Goal: Task Accomplishment & Management: Manage account settings

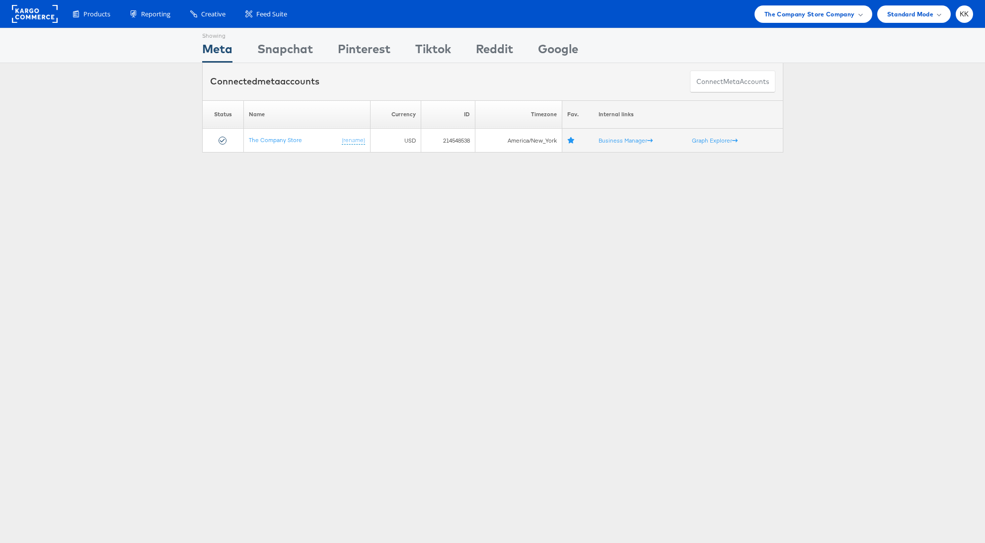
click at [808, 24] on div "Products Product Catalogs Enhance Your Product Catalog, Map Them to Publishers,…" at bounding box center [492, 14] width 985 height 28
click at [815, 16] on span "The Company Store Company" at bounding box center [809, 14] width 90 height 10
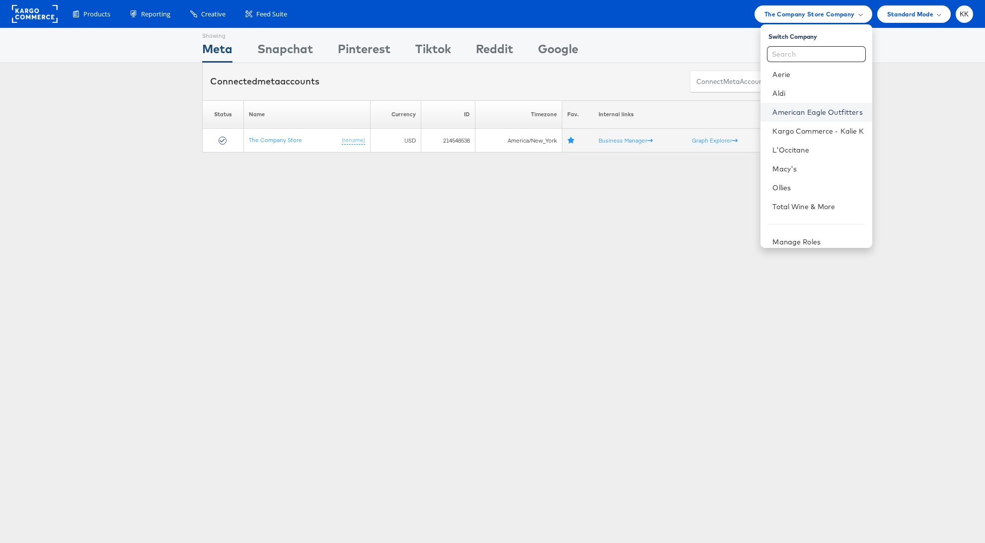
click at [802, 107] on link "American Eagle Outfitters" at bounding box center [817, 112] width 91 height 10
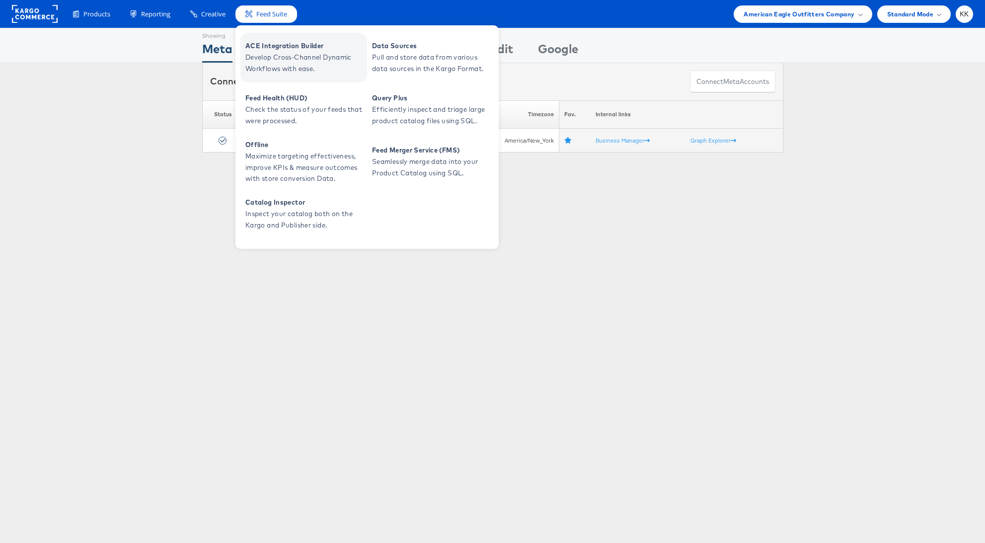
click at [279, 49] on span "ACE Integration Builder" at bounding box center [304, 45] width 119 height 11
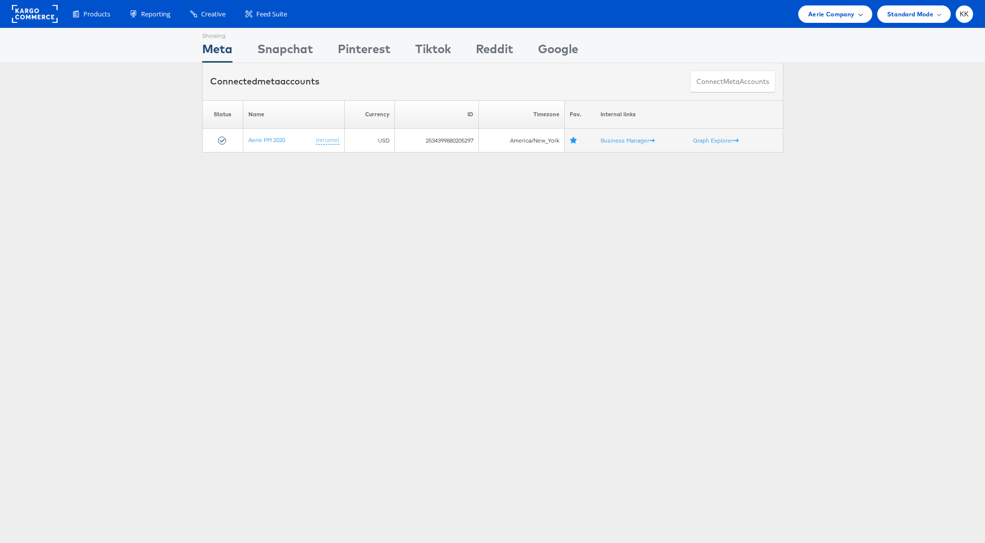
click at [849, 16] on span "Aerie Company" at bounding box center [831, 14] width 46 height 10
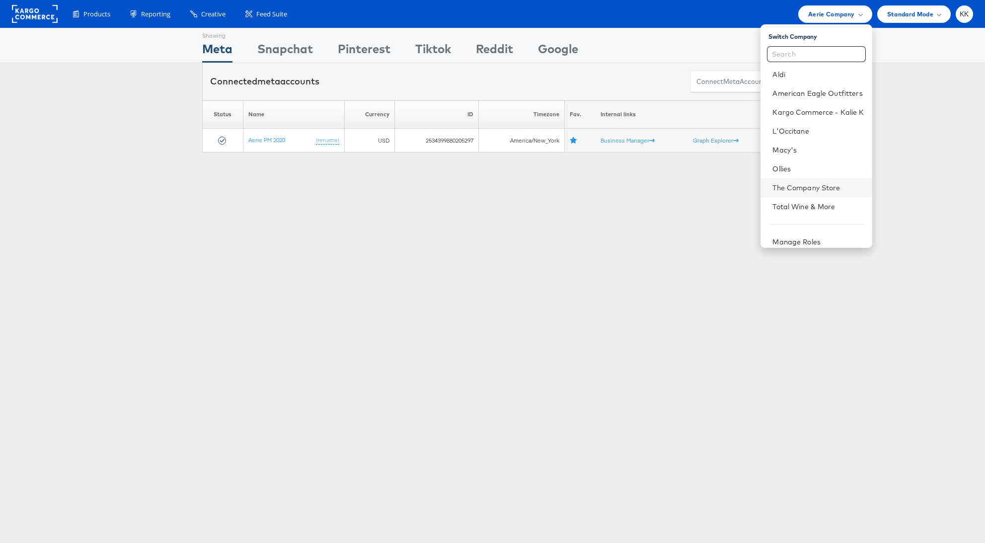
click at [805, 195] on li "The Company Store" at bounding box center [815, 187] width 111 height 19
click at [811, 191] on link "The Company Store" at bounding box center [817, 188] width 91 height 10
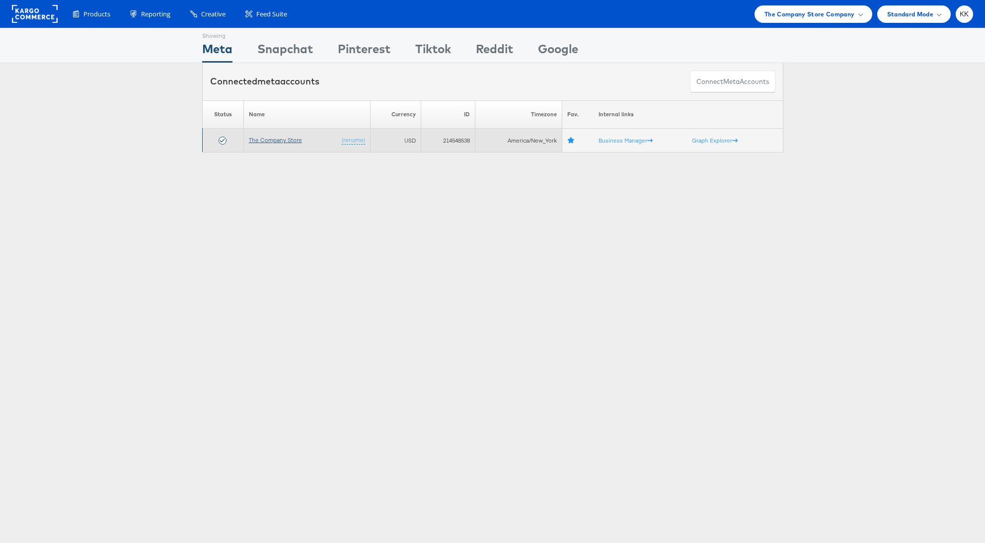
click at [276, 139] on link "The Company Store" at bounding box center [275, 139] width 53 height 7
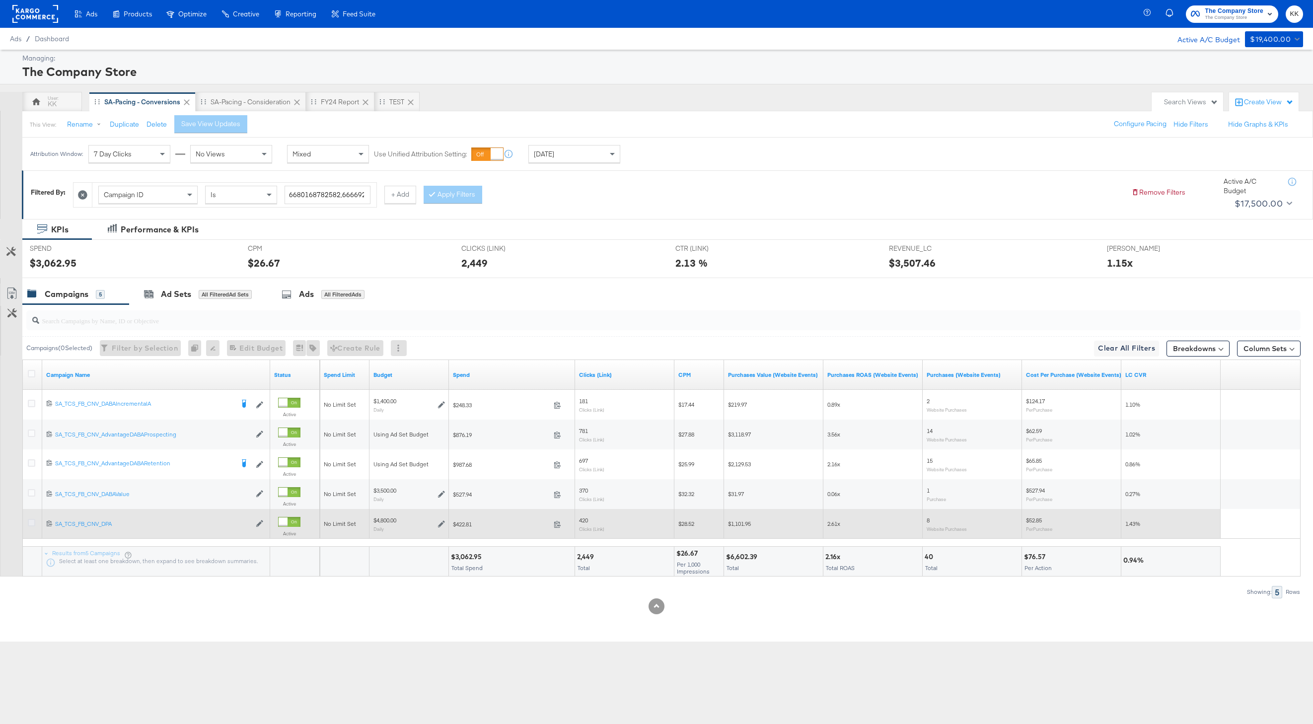
click at [28, 521] on icon at bounding box center [31, 522] width 7 height 7
click at [0, 0] on input "checkbox" at bounding box center [0, 0] width 0 height 0
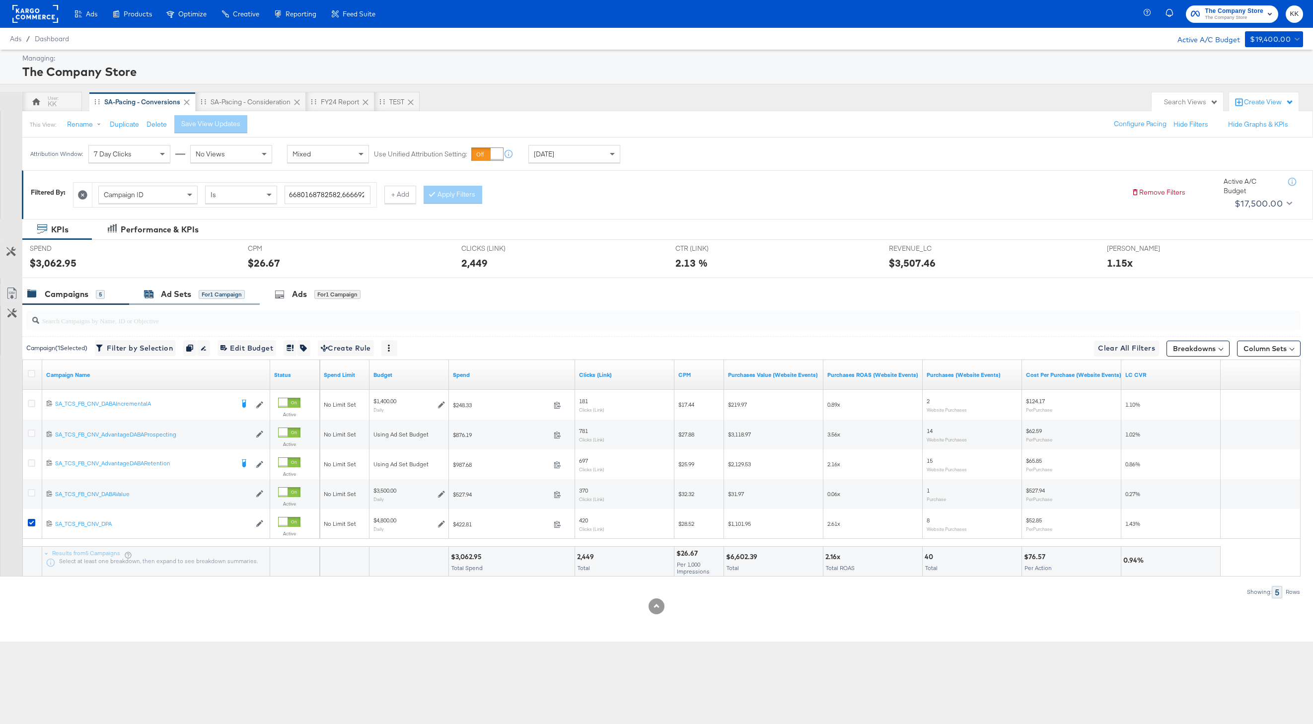
click at [184, 295] on div "Ad Sets" at bounding box center [176, 294] width 30 height 11
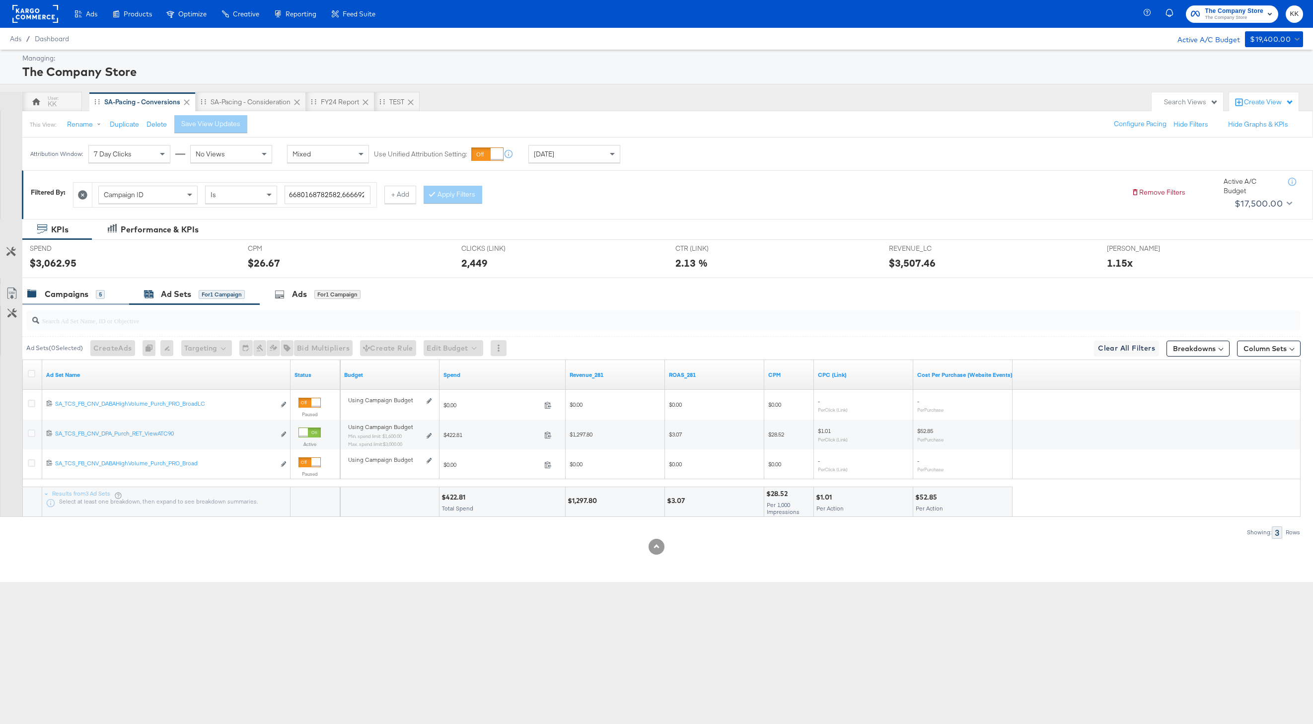
click at [71, 301] on div "Campaigns 5" at bounding box center [75, 294] width 107 height 21
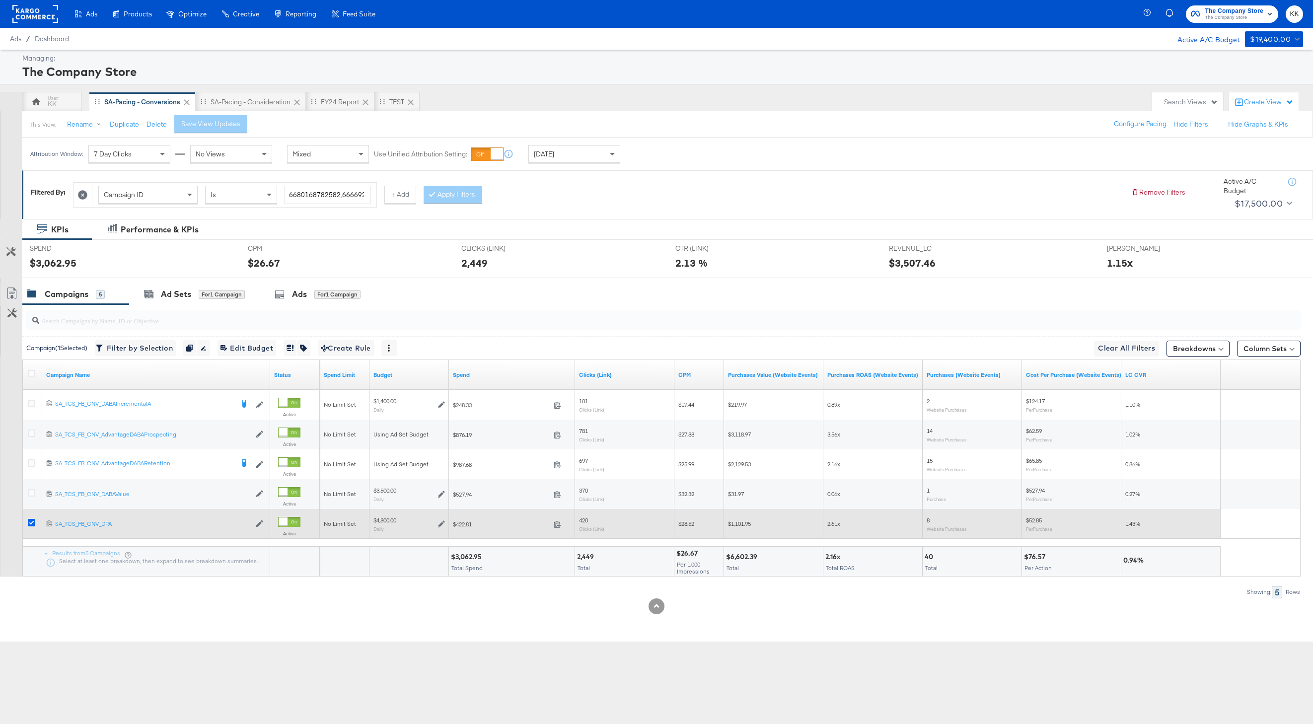
click at [31, 522] on icon at bounding box center [31, 522] width 7 height 7
click at [0, 0] on input "checkbox" at bounding box center [0, 0] width 0 height 0
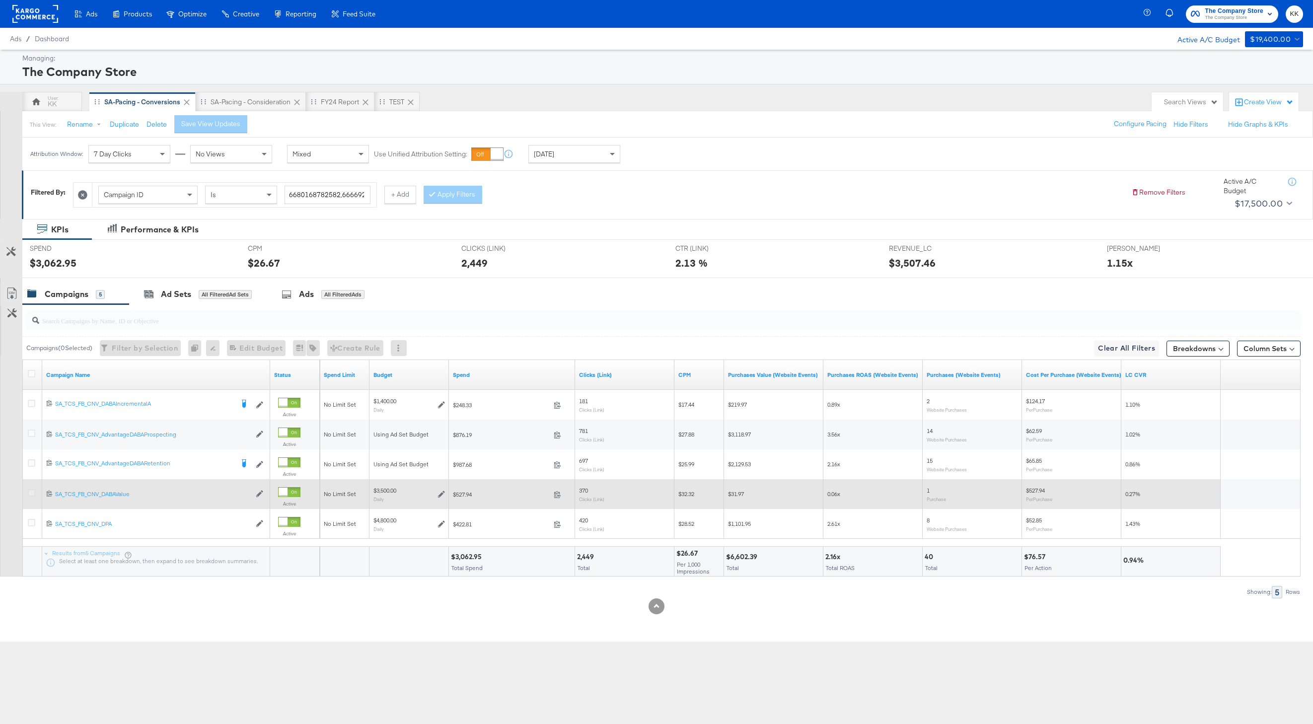
click at [31, 495] on icon at bounding box center [31, 492] width 7 height 7
click at [0, 0] on input "checkbox" at bounding box center [0, 0] width 0 height 0
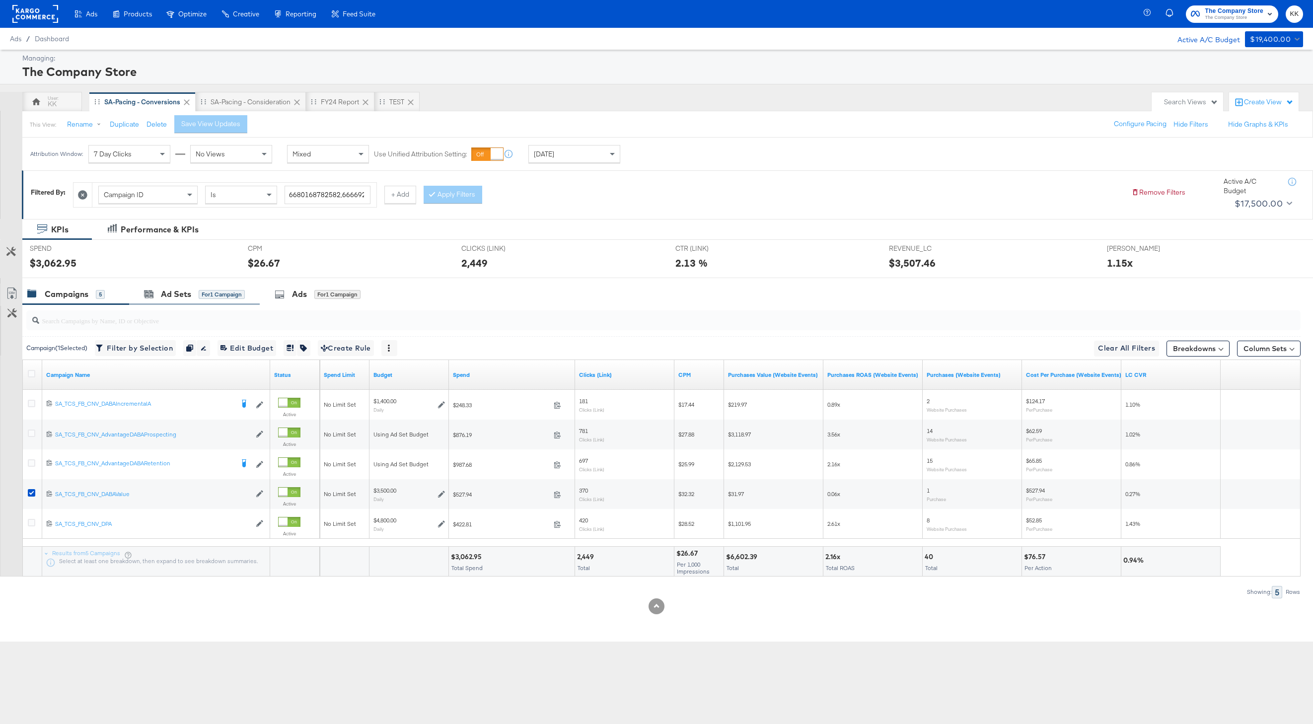
click at [181, 304] on div "Ad Sets for 1 Campaign" at bounding box center [194, 294] width 131 height 21
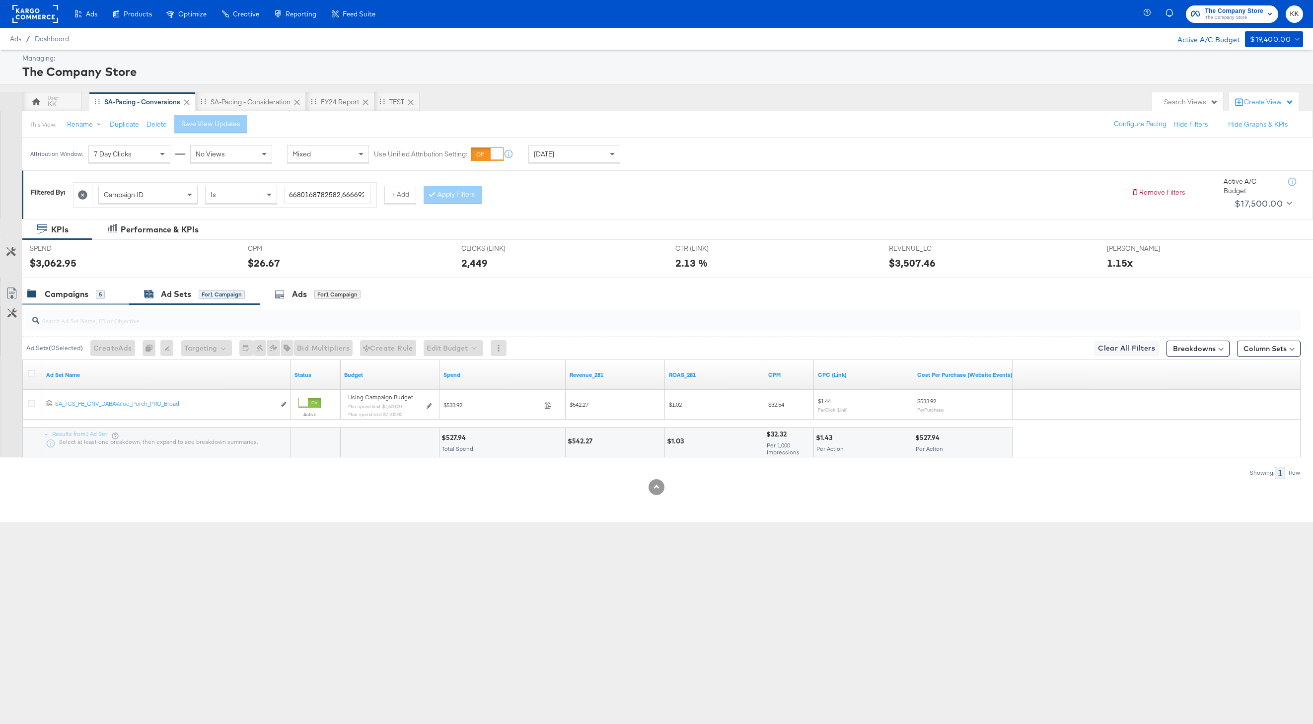
click at [74, 303] on div "Campaigns 5" at bounding box center [75, 294] width 107 height 21
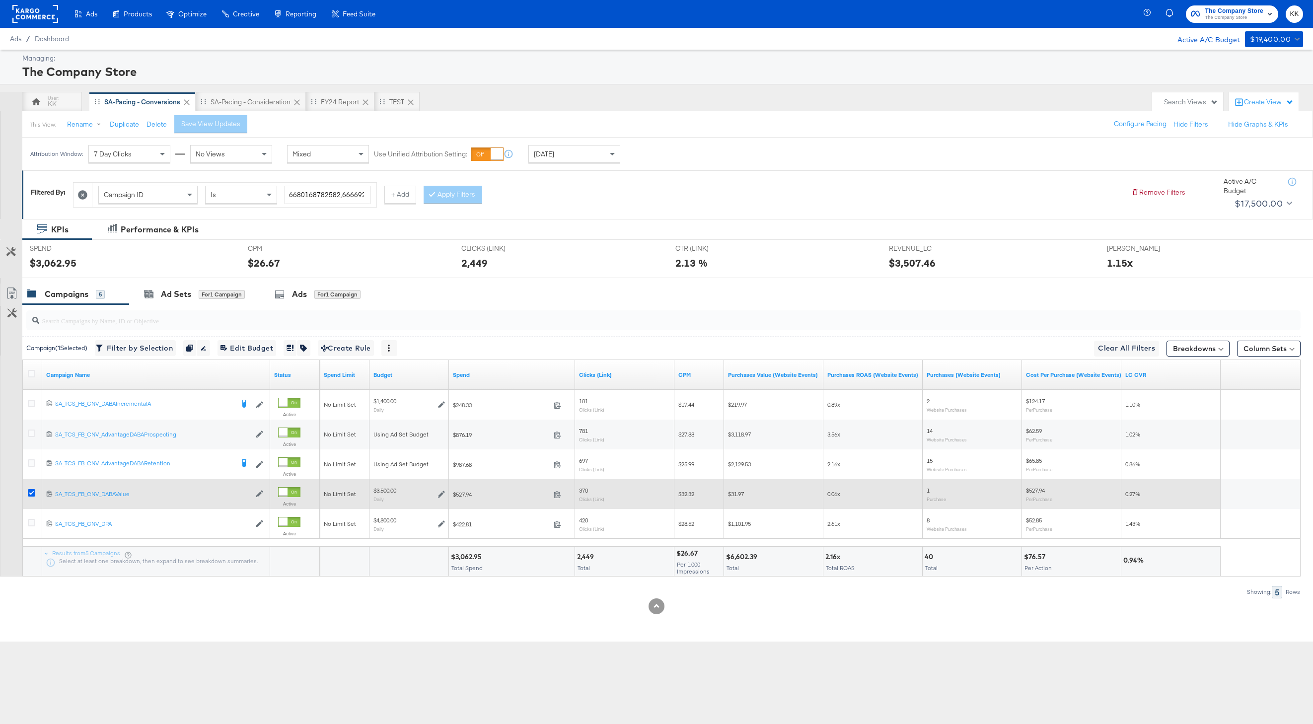
click at [32, 490] on icon at bounding box center [31, 492] width 7 height 7
click at [0, 0] on input "checkbox" at bounding box center [0, 0] width 0 height 0
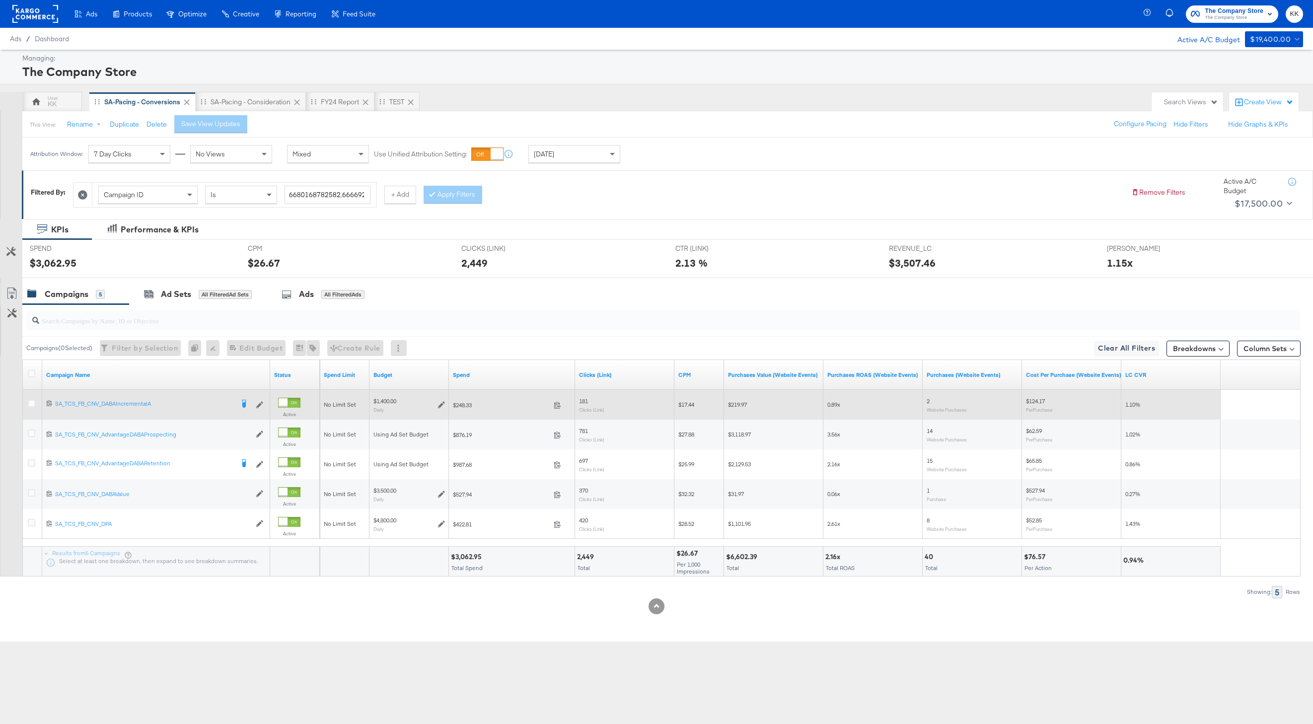
click at [35, 402] on div at bounding box center [33, 405] width 10 height 10
click at [33, 402] on icon at bounding box center [31, 403] width 7 height 7
click at [0, 0] on input "checkbox" at bounding box center [0, 0] width 0 height 0
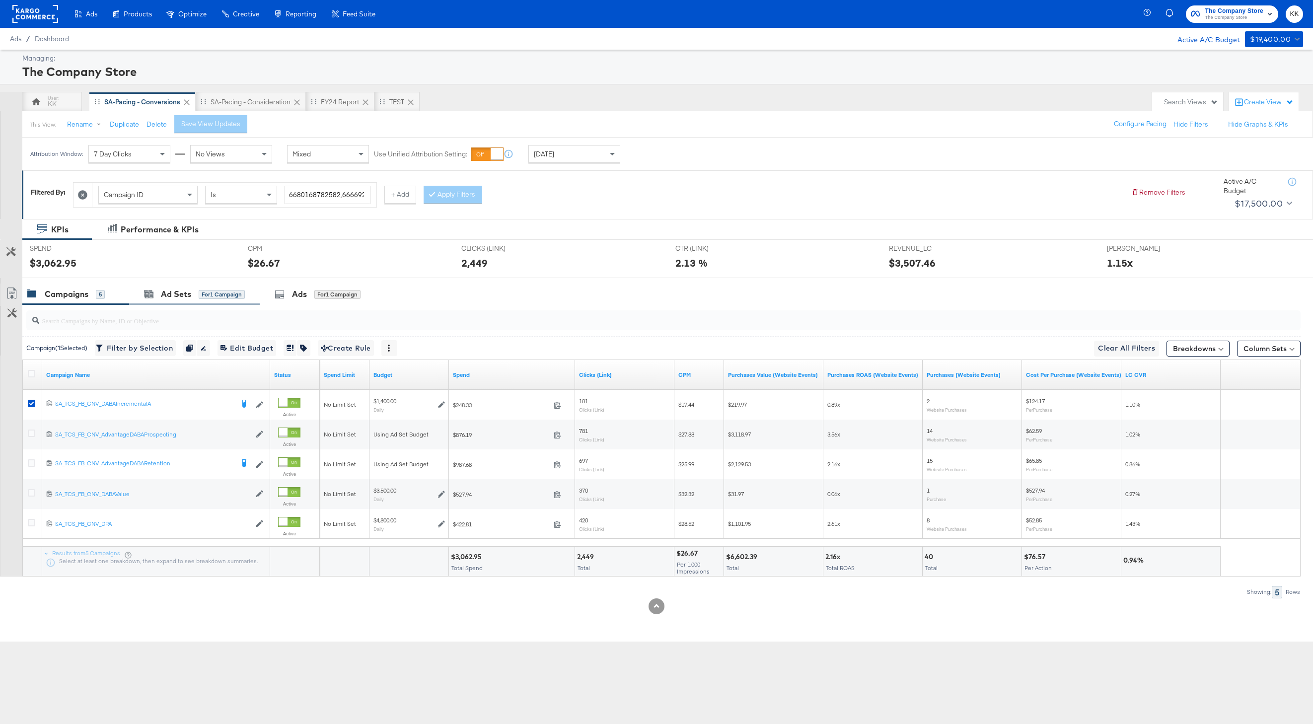
click at [174, 284] on div "Ad Sets for 1 Campaign" at bounding box center [194, 294] width 131 height 21
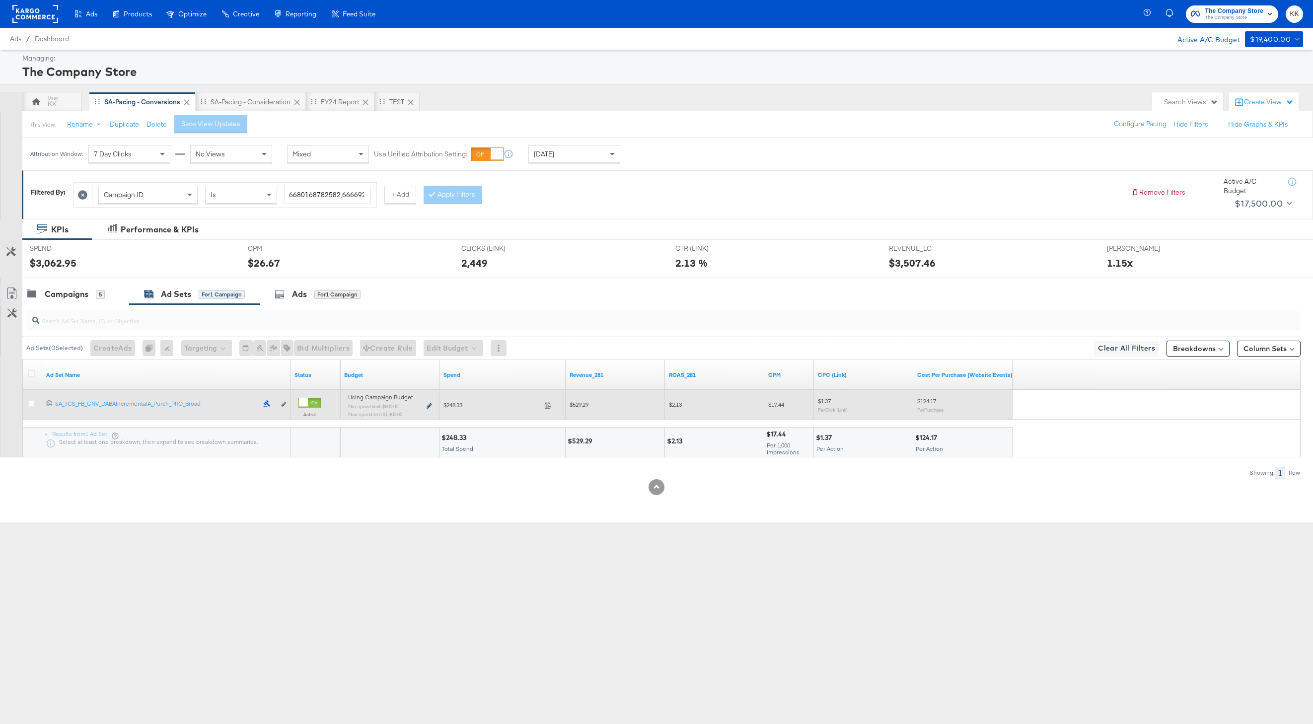
click at [428, 404] on icon at bounding box center [429, 405] width 5 height 5
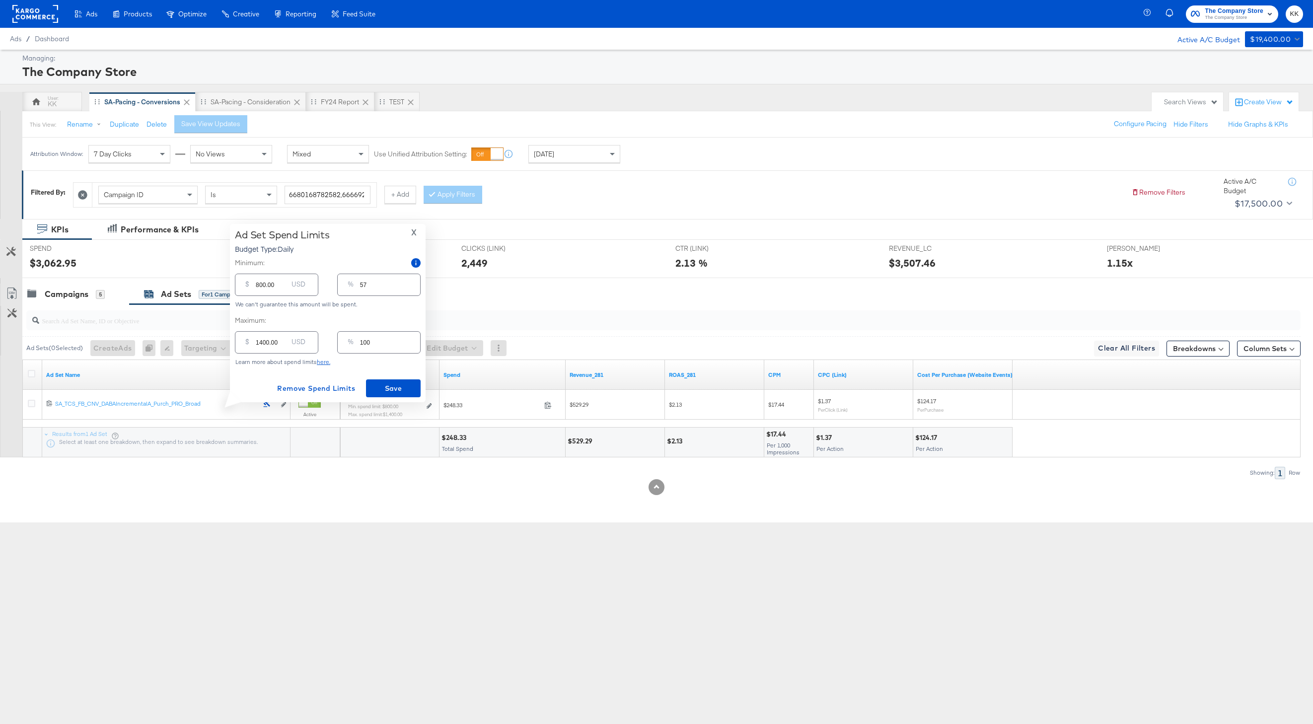
click at [262, 344] on input "1400.00" at bounding box center [272, 338] width 32 height 21
type input "100.00"
type input "7"
type input "1200.00"
type input "86"
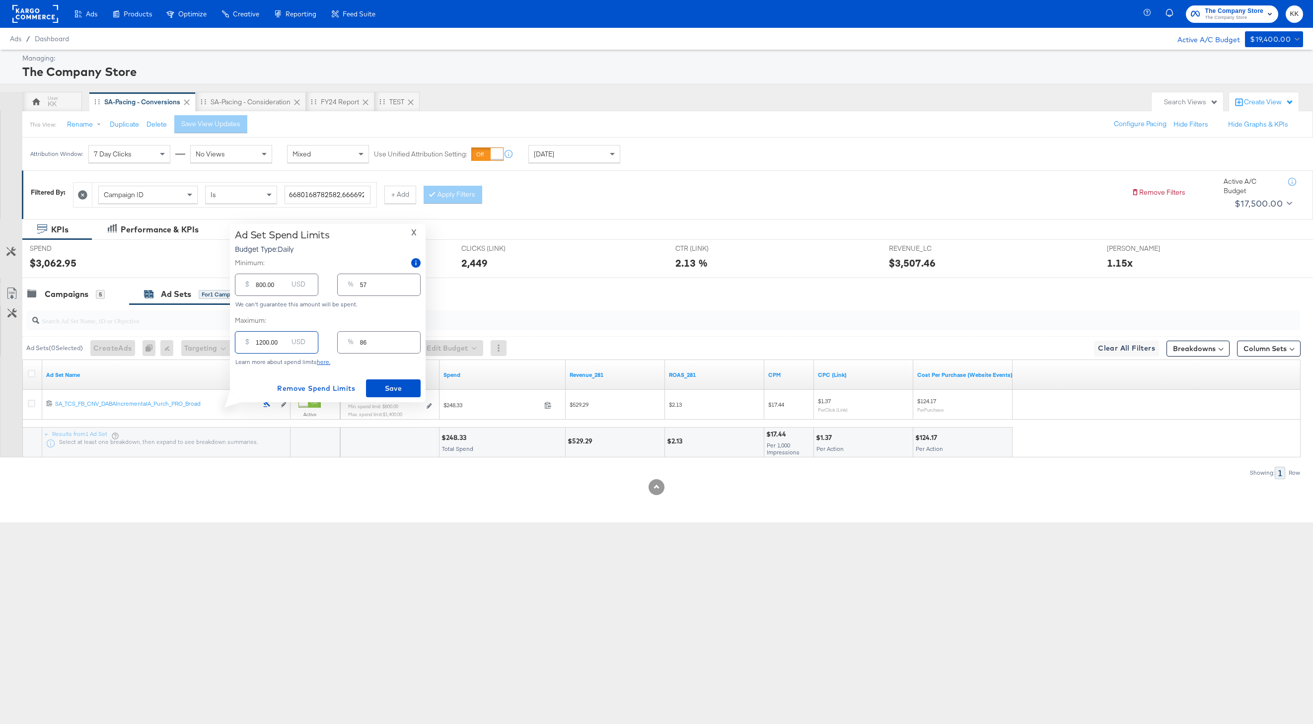
type input "1200.00"
click at [258, 286] on input "800.00" at bounding box center [272, 280] width 32 height 21
type input "00.00"
type input "0"
type input "400.00"
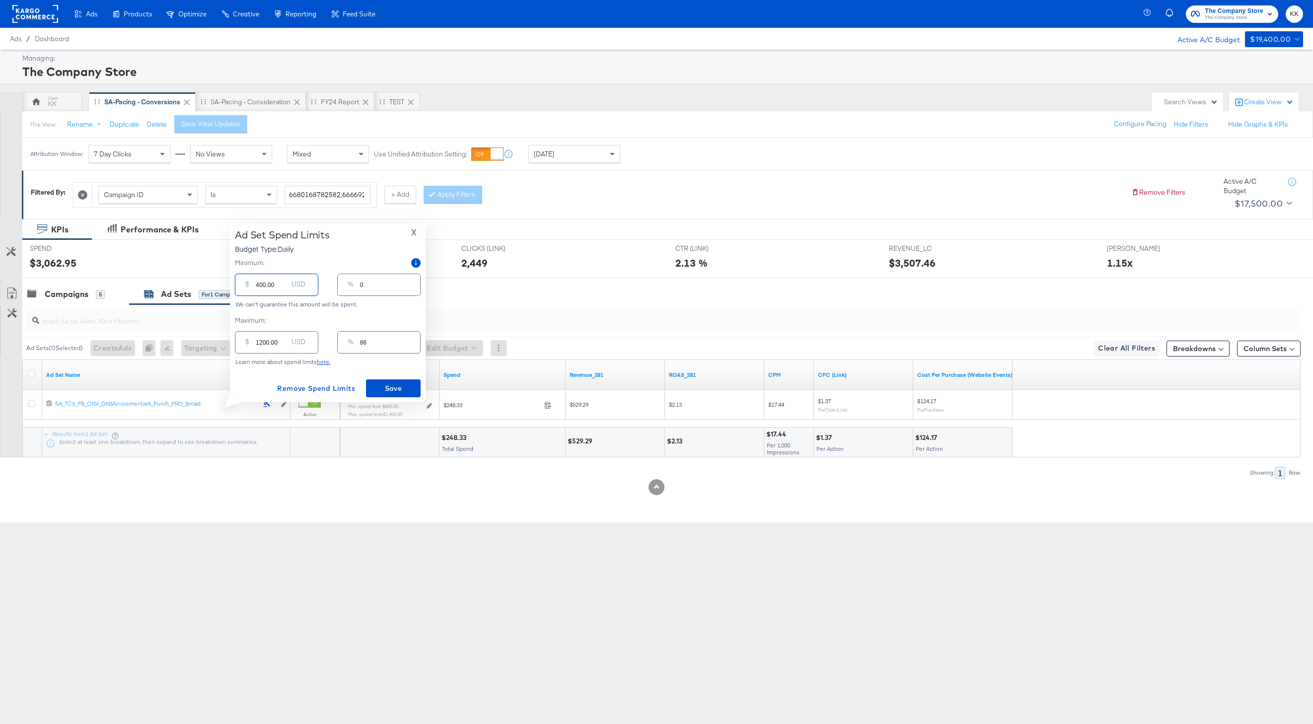
type input "29"
type input "00.00"
type input "0"
type input "200.00"
type input "14"
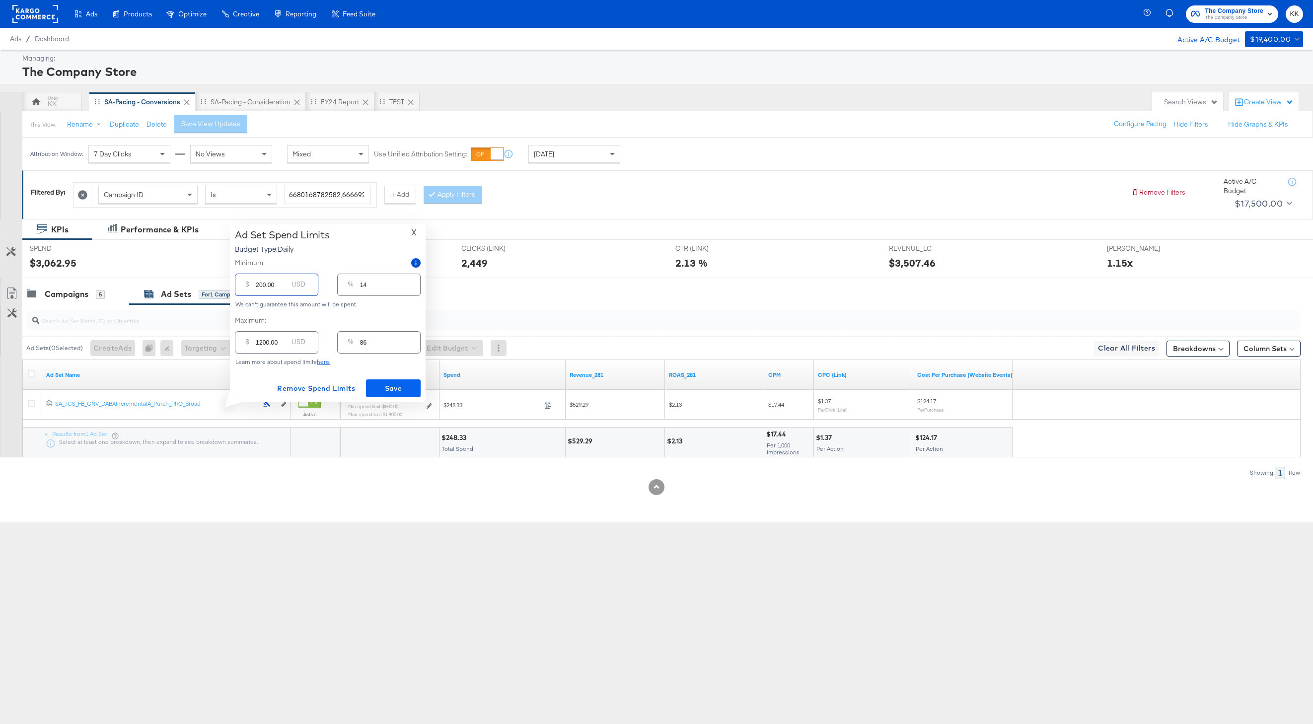
type input "200.00"
click at [379, 390] on span "Save" at bounding box center [393, 388] width 47 height 12
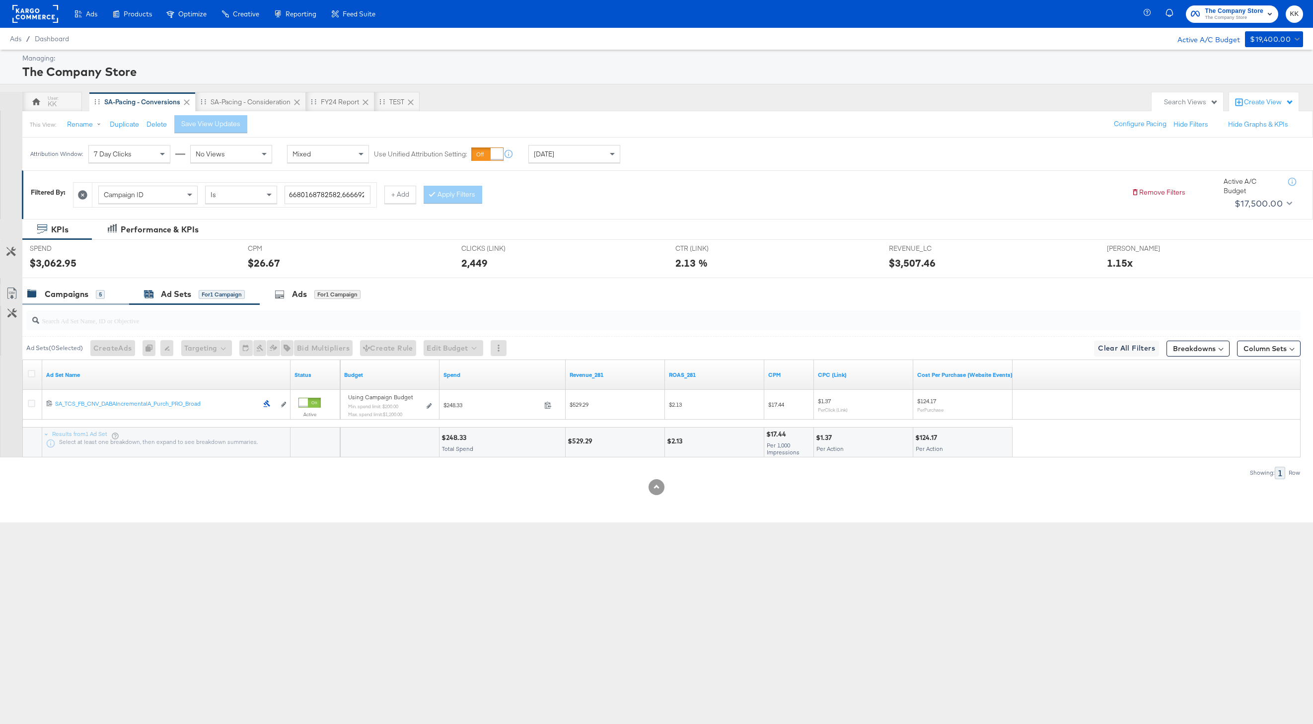
click at [86, 303] on div "Campaigns 5" at bounding box center [75, 294] width 107 height 21
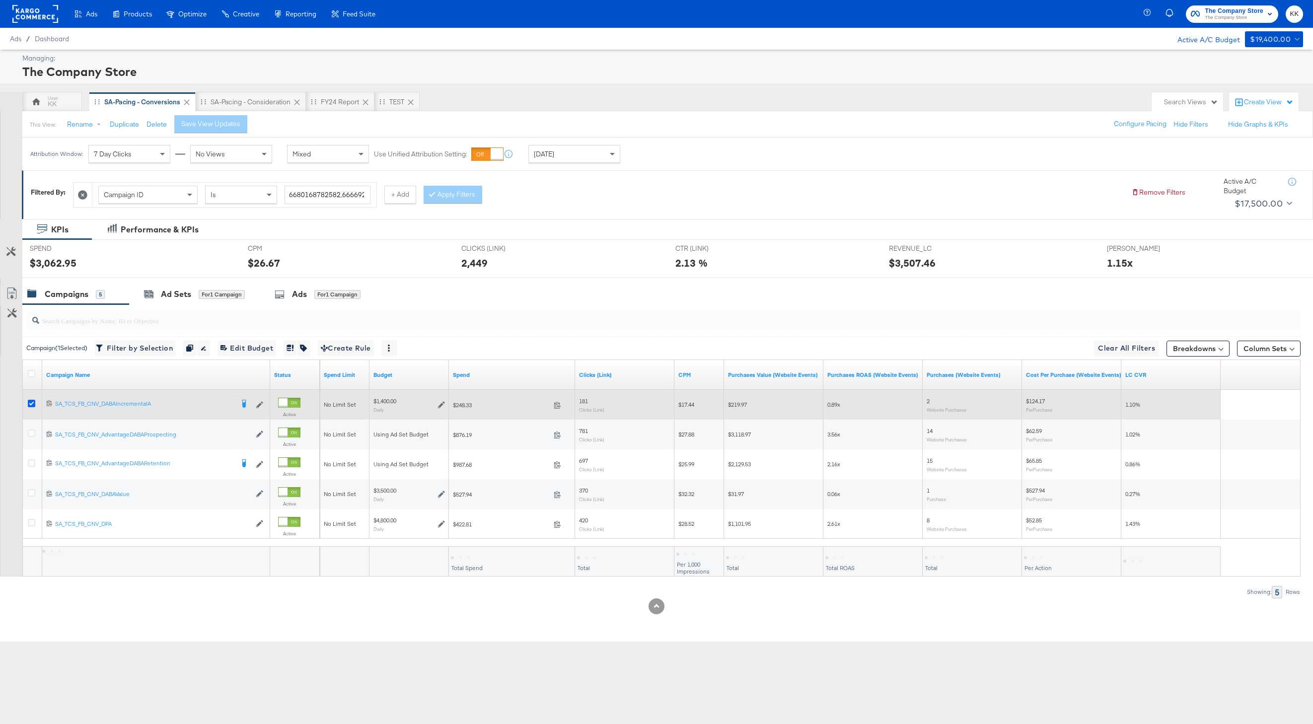
click at [34, 403] on icon at bounding box center [31, 403] width 7 height 7
click at [0, 0] on input "checkbox" at bounding box center [0, 0] width 0 height 0
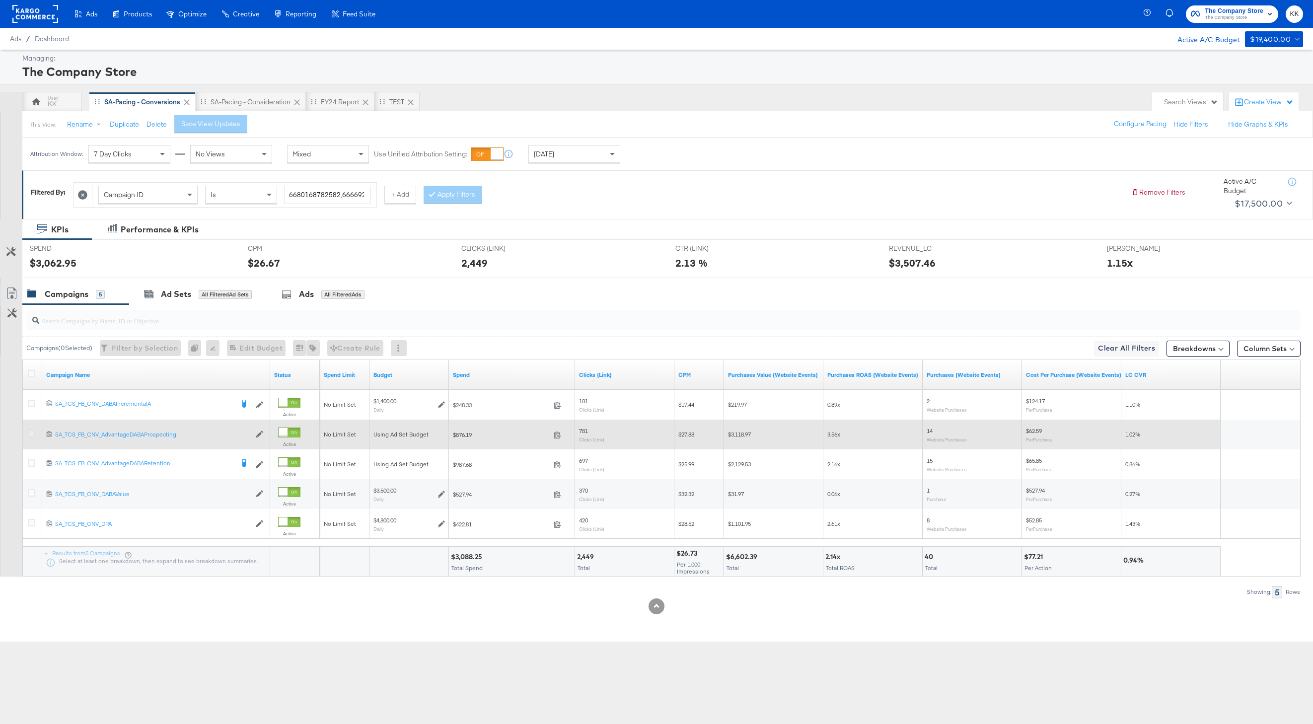
click at [32, 433] on icon at bounding box center [31, 433] width 7 height 7
click at [0, 0] on input "checkbox" at bounding box center [0, 0] width 0 height 0
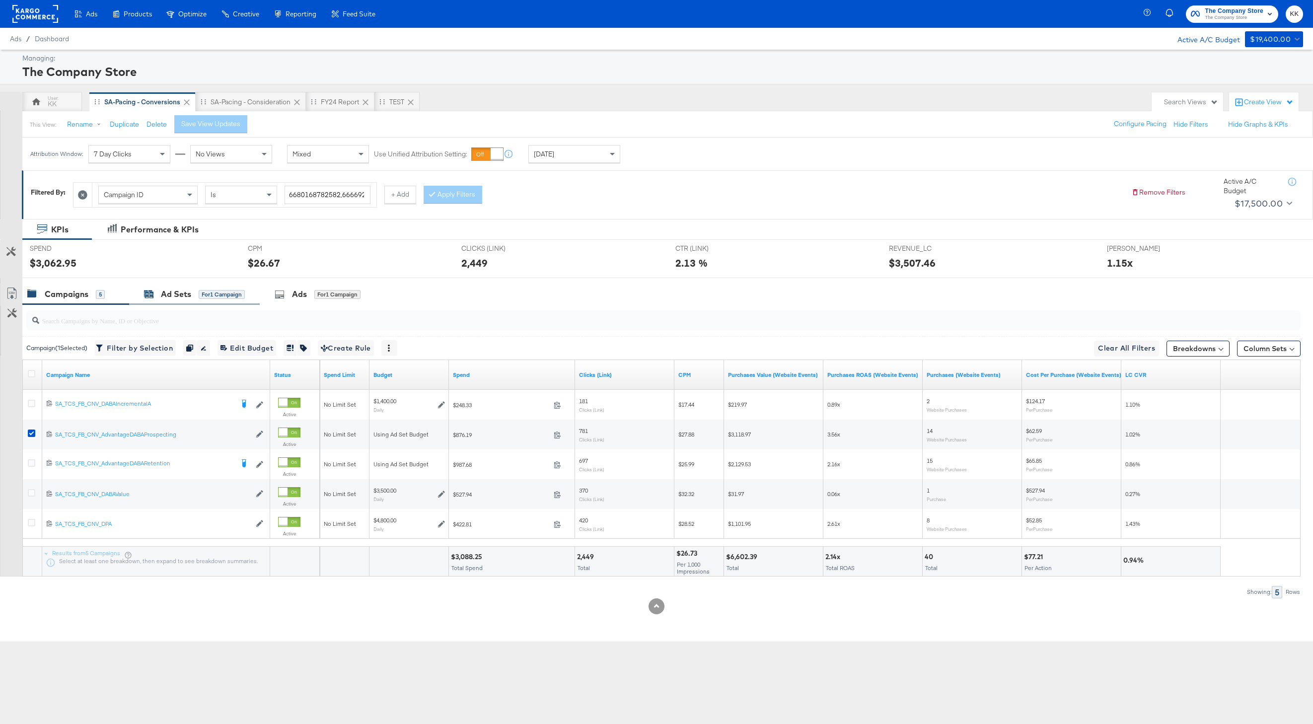
click at [192, 292] on div "Ad Sets for 1 Campaign" at bounding box center [194, 294] width 101 height 11
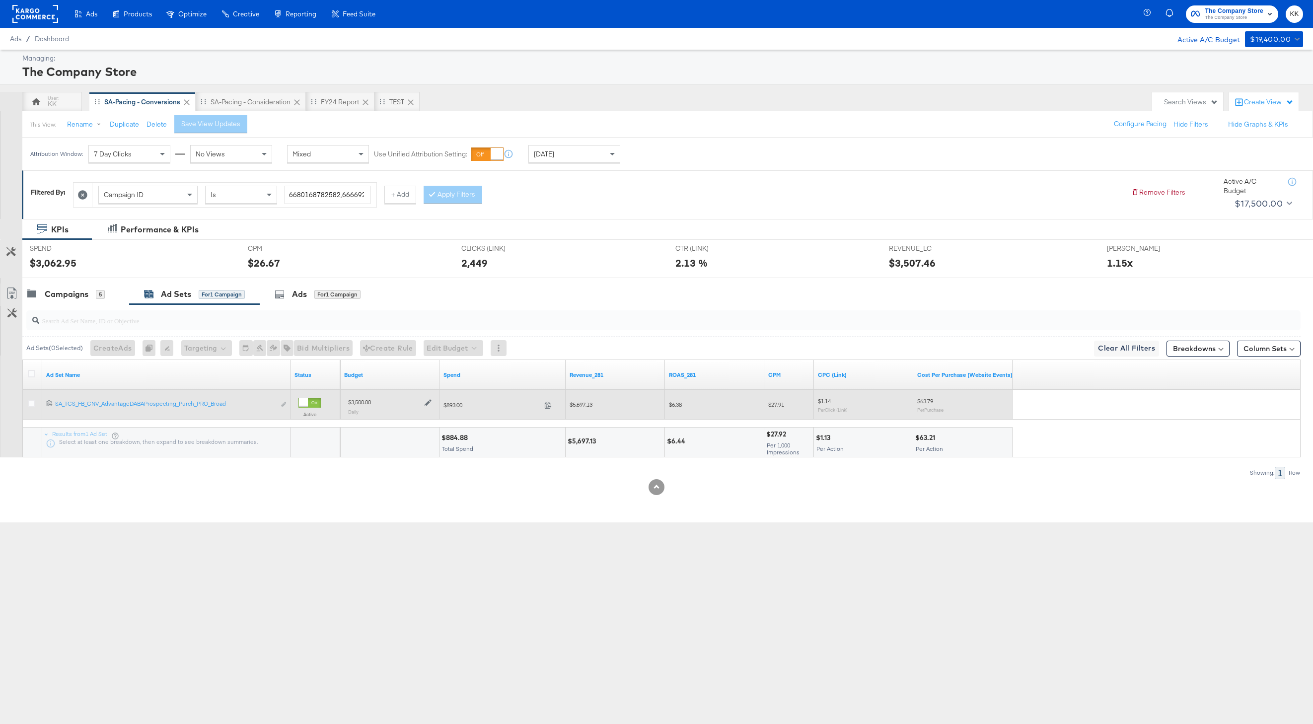
click at [431, 402] on icon at bounding box center [428, 402] width 7 height 7
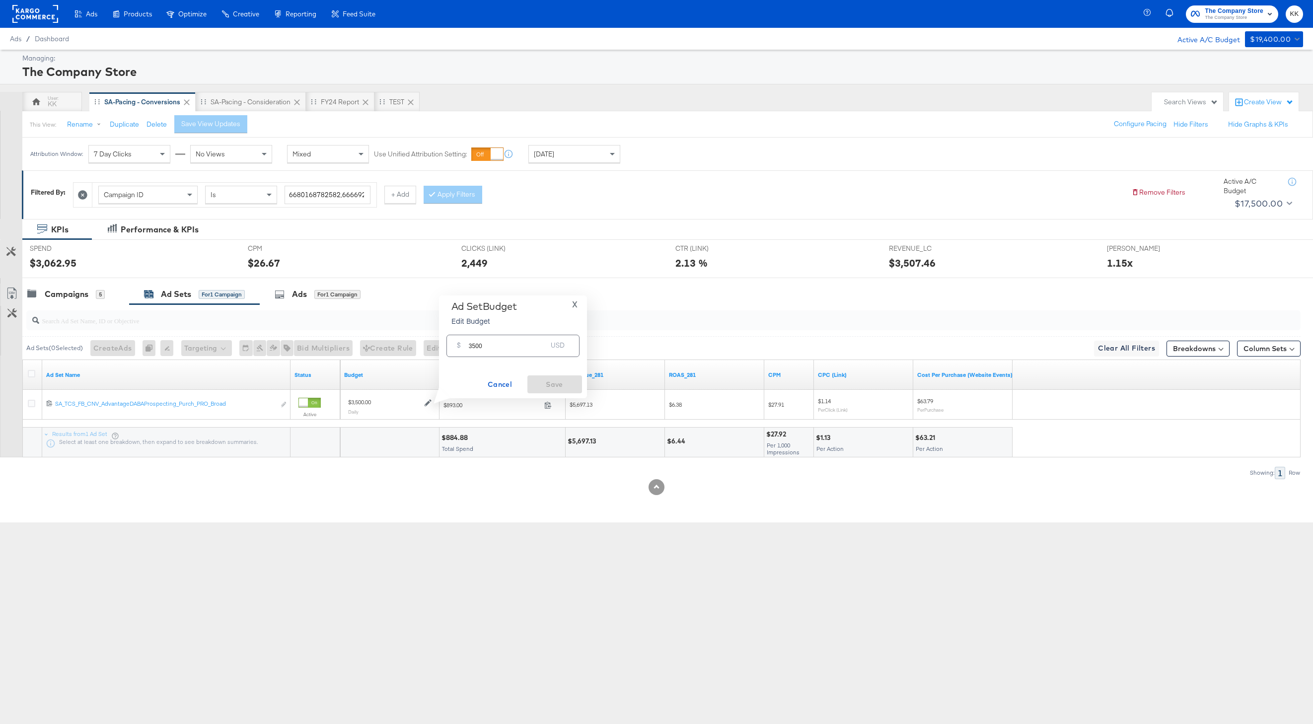
click at [476, 345] on input "3500" at bounding box center [508, 341] width 78 height 21
type input "3300"
click at [542, 386] on span "Save" at bounding box center [554, 385] width 47 height 12
